Goal: Information Seeking & Learning: Learn about a topic

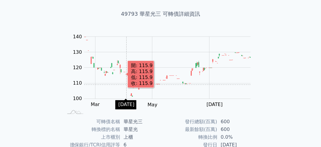
scroll to position [39, 0]
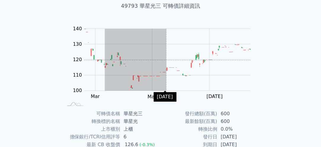
click at [167, 60] on rect "Chart" at bounding box center [167, 60] width 167 height 62
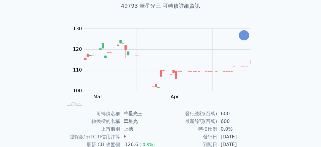
click at [22, 53] on div "可轉債列表 財務數據 可轉債列表 財務數據 登入／註冊 登入／註冊 可轉債列表 › 49793 華星光三 49793 華星光三 可轉債詳細資訊 Zoom Ou…" at bounding box center [160, 102] width 321 height 282
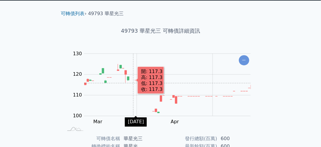
scroll to position [0, 0]
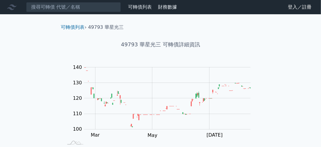
click at [103, 26] on li "49793 華星光三" at bounding box center [106, 27] width 36 height 7
drag, startPoint x: 89, startPoint y: 26, endPoint x: 130, endPoint y: 27, distance: 40.3
click at [130, 27] on ol "可轉債列表 › 49793 華星光三" at bounding box center [160, 27] width 209 height 7
click at [56, 36] on div "49793 華星光三 可轉債詳細資訊" at bounding box center [160, 44] width 209 height 27
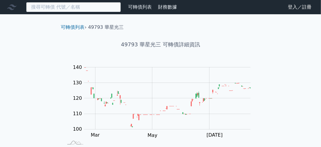
click at [61, 6] on input at bounding box center [73, 7] width 95 height 10
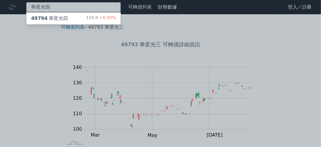
type input "華星光四"
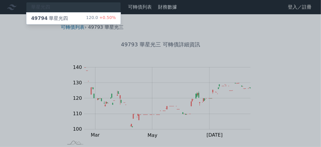
click at [59, 17] on div "49794 華星光四" at bounding box center [49, 18] width 37 height 7
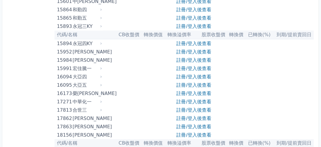
scroll to position [89, 0]
